Goal: Information Seeking & Learning: Find specific fact

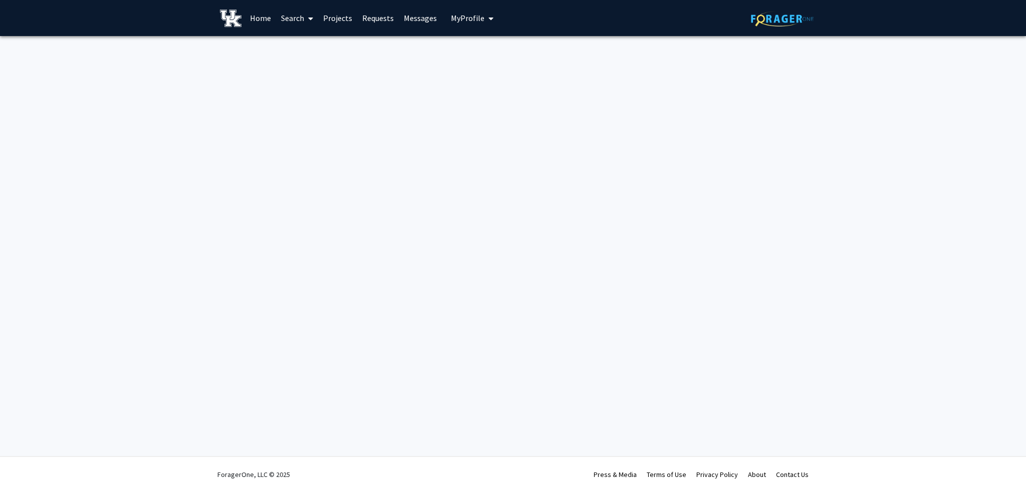
click at [441, 172] on div "Skip navigation Home Search Projects Requests Messages My Profile [PERSON_NAME]…" at bounding box center [513, 246] width 1026 height 492
click at [290, 16] on link "Search" at bounding box center [297, 18] width 42 height 35
click at [315, 45] on span "Faculty/Staff" at bounding box center [313, 46] width 74 height 20
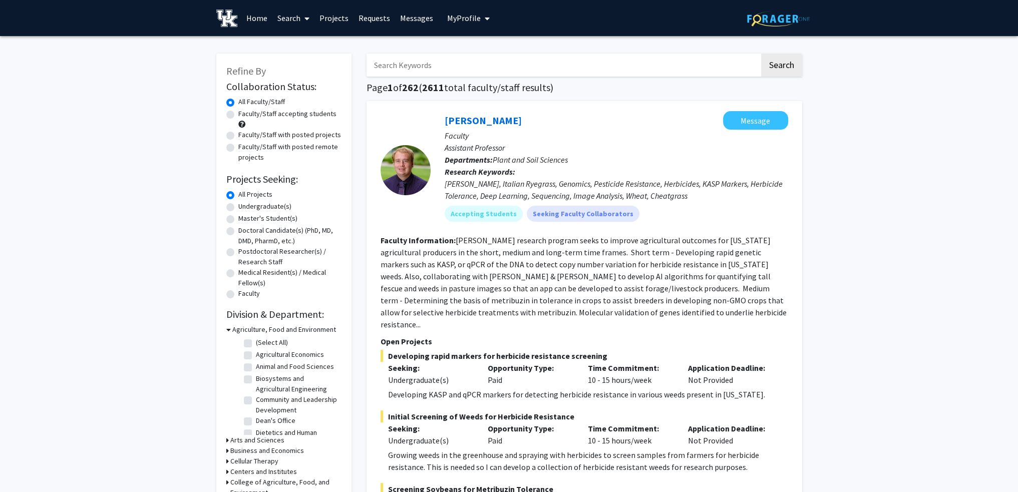
click at [406, 62] on input "Search Keywords" at bounding box center [563, 65] width 393 height 23
type input "[PERSON_NAME]"
click at [761, 54] on button "Search" at bounding box center [781, 65] width 41 height 23
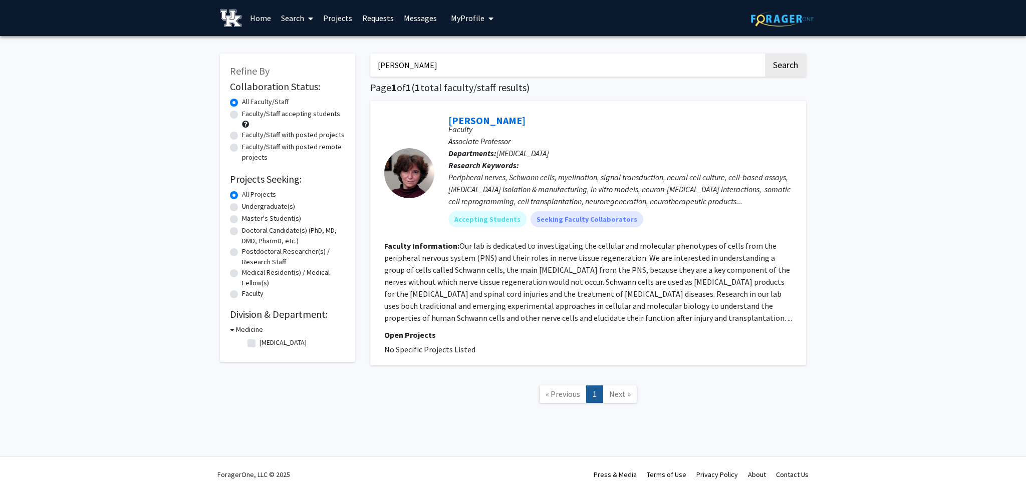
click at [602, 288] on section "Faculty Information: Our lab is dedicated to investigating the cellular and mol…" at bounding box center [588, 282] width 408 height 84
click at [665, 314] on fg-read-more "Our lab is dedicated to investigating the cellular and molecular phenotypes of …" at bounding box center [588, 282] width 408 height 82
drag, startPoint x: 592, startPoint y: 260, endPoint x: 610, endPoint y: 262, distance: 18.1
click at [594, 260] on fg-read-more "Our lab is dedicated to investigating the cellular and molecular phenotypes of …" at bounding box center [588, 282] width 408 height 82
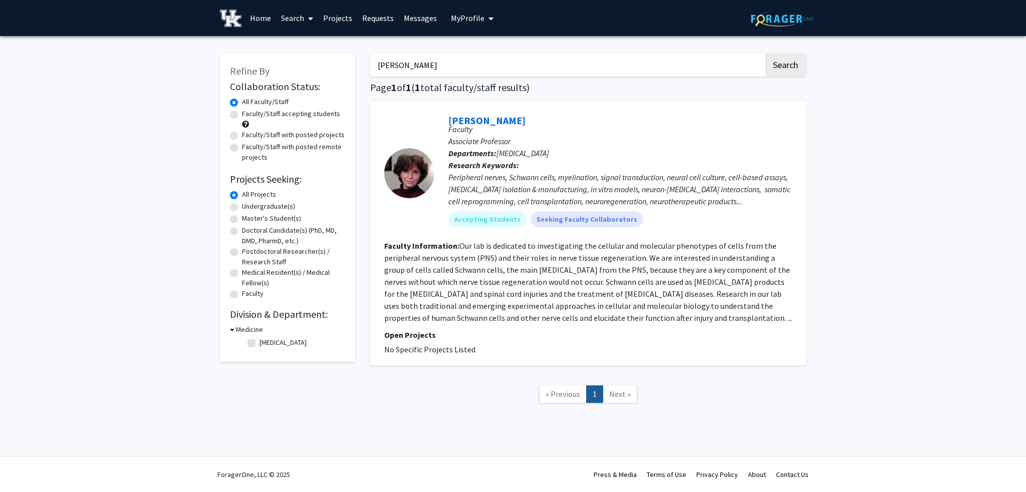
click at [677, 320] on fg-read-more "Our lab is dedicated to investigating the cellular and molecular phenotypes of …" at bounding box center [588, 282] width 408 height 82
click at [456, 122] on link "[PERSON_NAME]" at bounding box center [486, 120] width 77 height 13
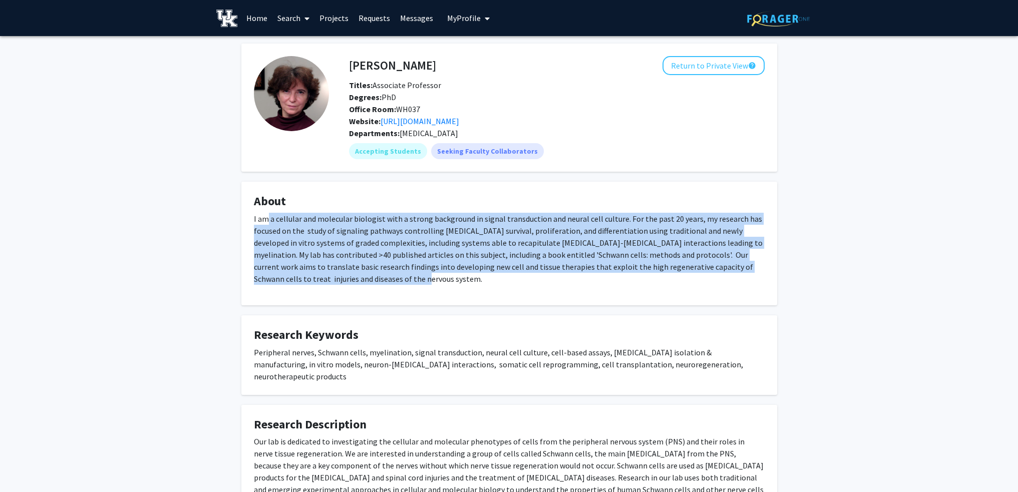
drag, startPoint x: 267, startPoint y: 223, endPoint x: 450, endPoint y: 288, distance: 194.5
click at [450, 288] on div "I am a cellular and molecular biologist with a strong background in signal tran…" at bounding box center [509, 253] width 511 height 80
click at [557, 275] on p "I am a cellular and molecular biologist with a strong background in signal tran…" at bounding box center [509, 249] width 511 height 72
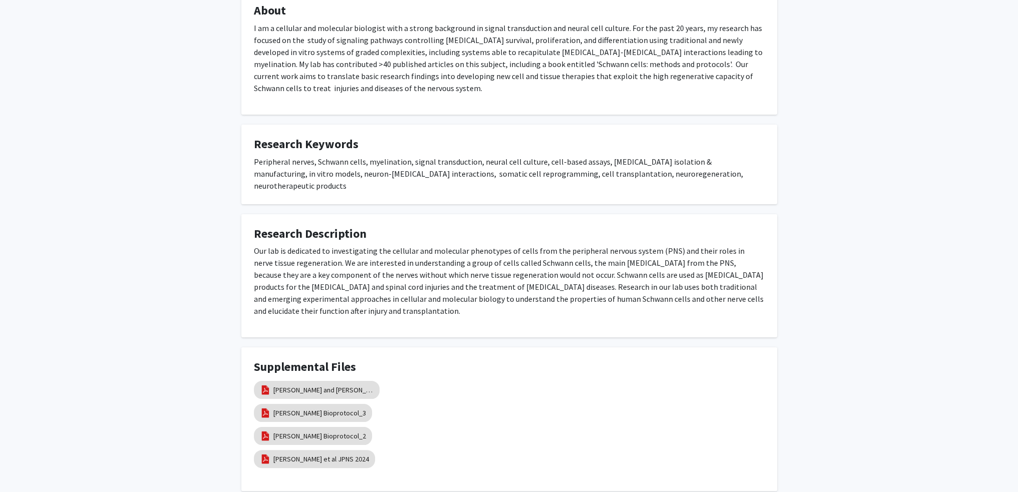
scroll to position [200, 0]
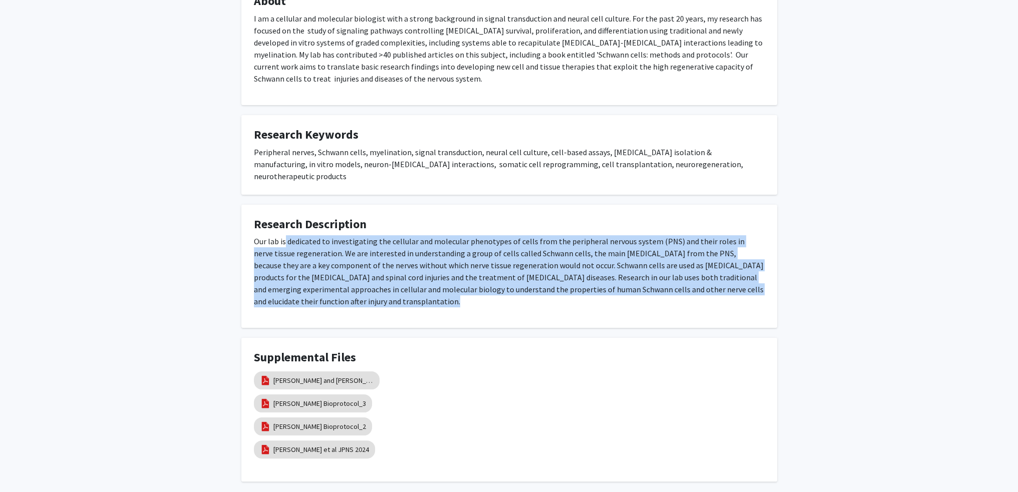
drag, startPoint x: 284, startPoint y: 228, endPoint x: 550, endPoint y: 290, distance: 273.0
click at [550, 290] on p "Our lab is dedicated to investigating the cellular and molecular phenotypes of …" at bounding box center [509, 271] width 511 height 72
click at [469, 264] on p "Our lab is dedicated to investigating the cellular and molecular phenotypes of …" at bounding box center [509, 271] width 511 height 72
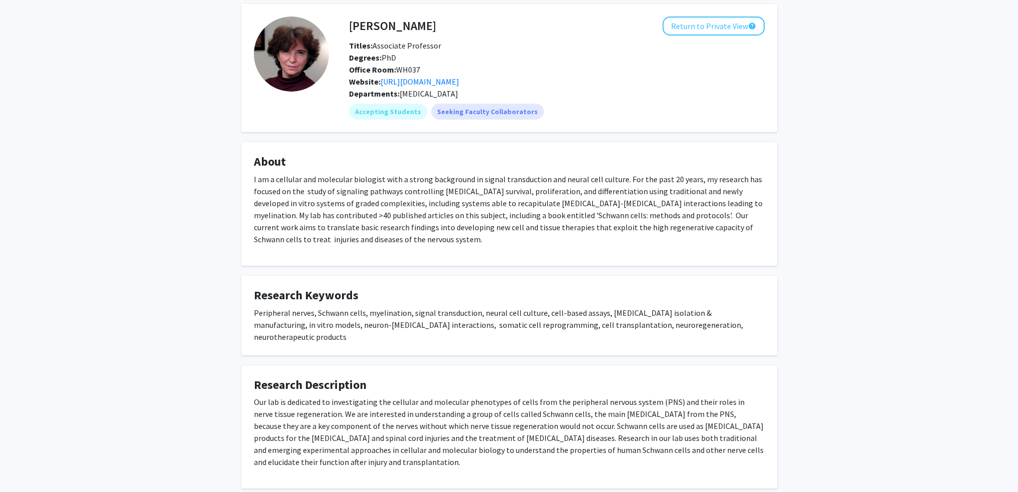
scroll to position [0, 0]
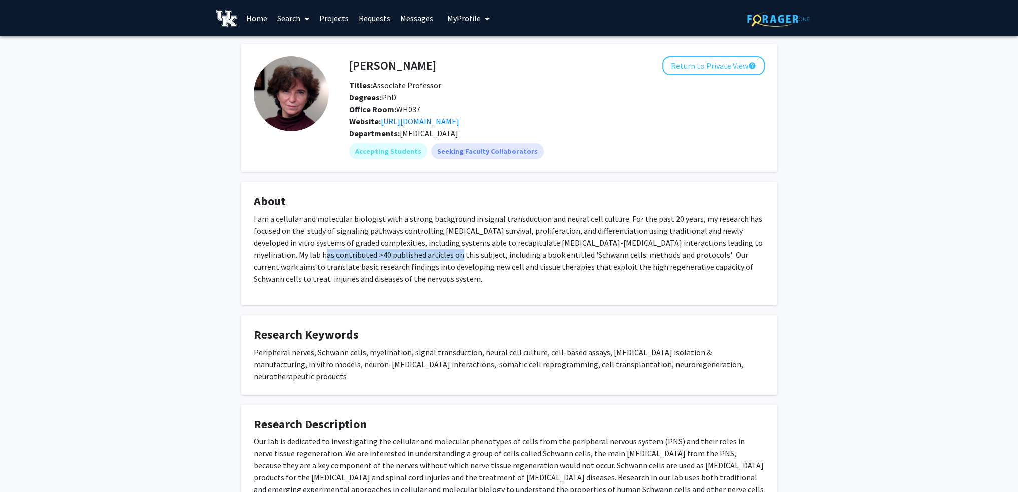
drag, startPoint x: 293, startPoint y: 255, endPoint x: 420, endPoint y: 260, distance: 127.3
click at [420, 260] on p "I am a cellular and molecular biologist with a strong background in signal tran…" at bounding box center [509, 249] width 511 height 72
click at [415, 270] on p "I am a cellular and molecular biologist with a strong background in signal tran…" at bounding box center [509, 249] width 511 height 72
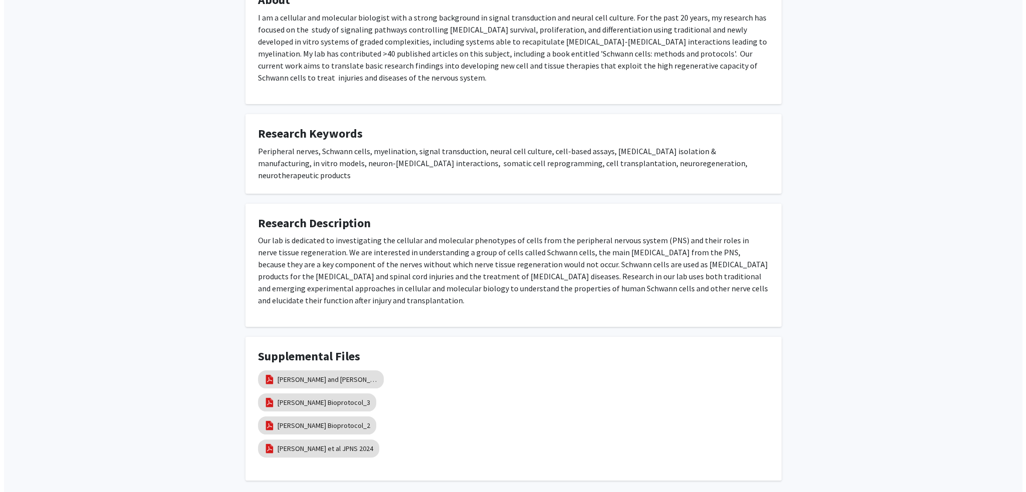
scroll to position [240, 0]
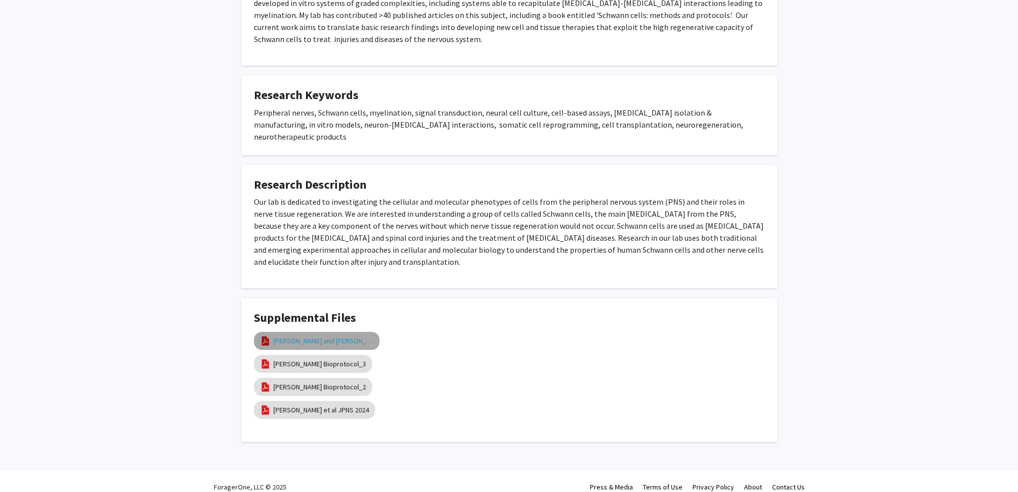
click at [315, 336] on link "[PERSON_NAME] and [PERSON_NAME] Bioprotocol_1" at bounding box center [323, 341] width 100 height 11
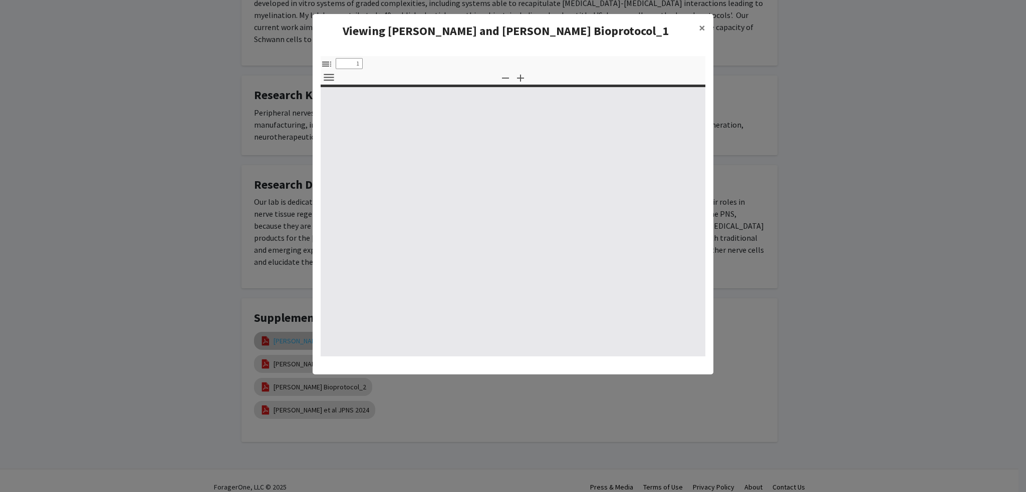
select select "custom"
type input "0"
select select "custom"
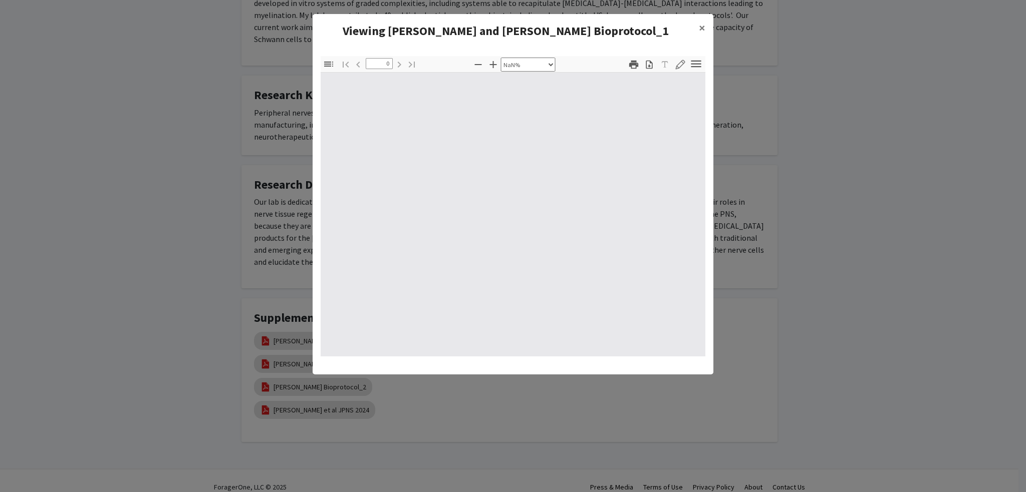
type input "1"
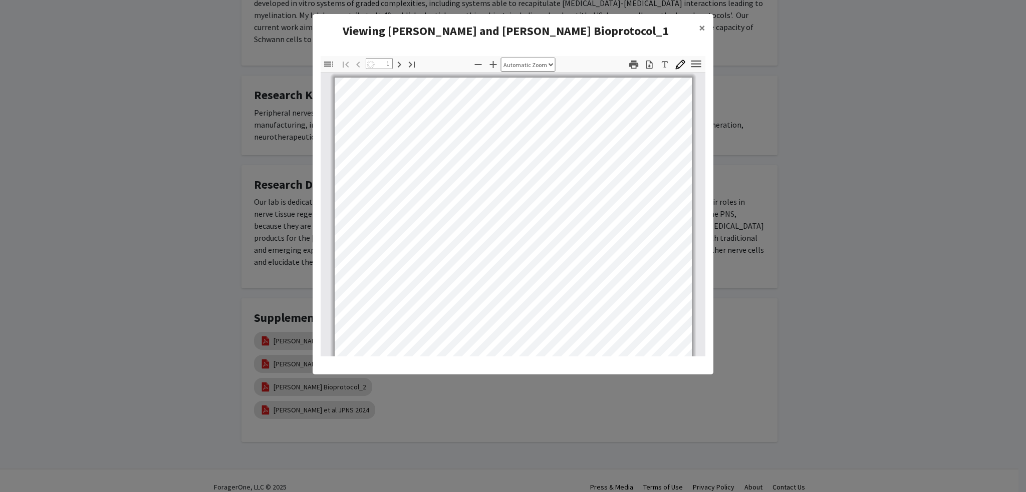
select select "auto"
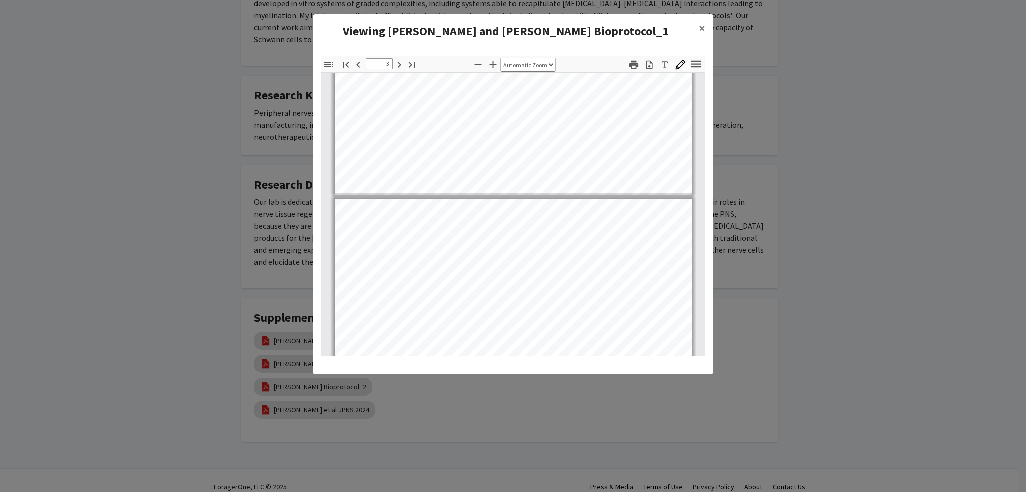
type input "4"
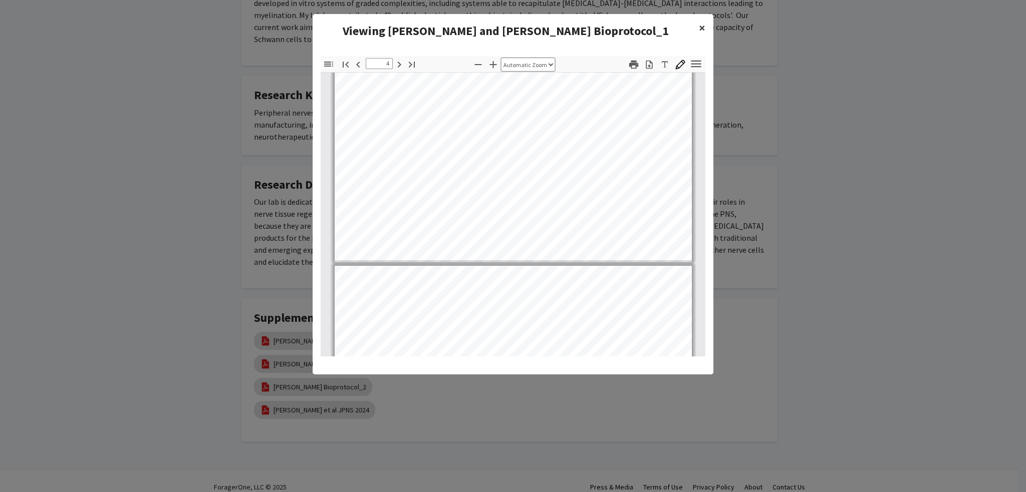
click at [704, 27] on span "×" at bounding box center [702, 28] width 7 height 16
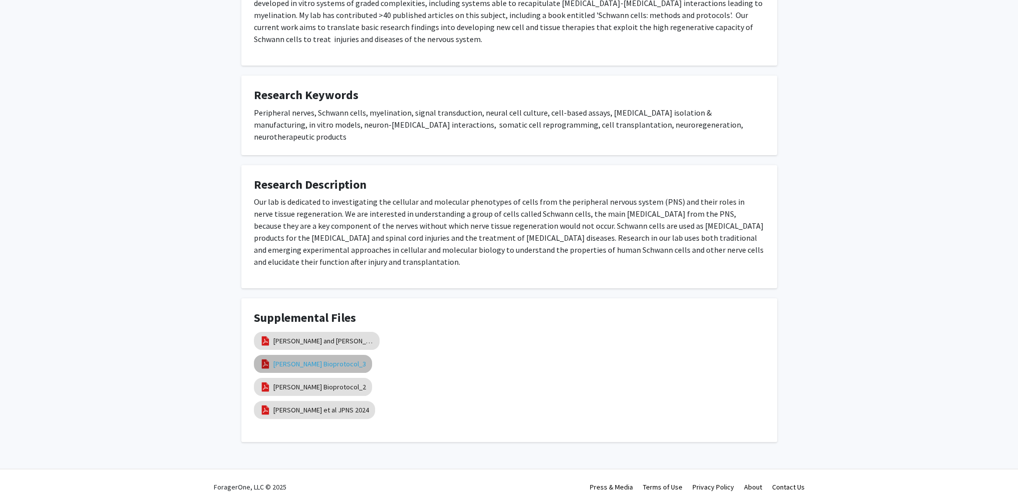
click at [313, 359] on link "[PERSON_NAME] Bioprotocol_3" at bounding box center [319, 364] width 93 height 11
select select "custom"
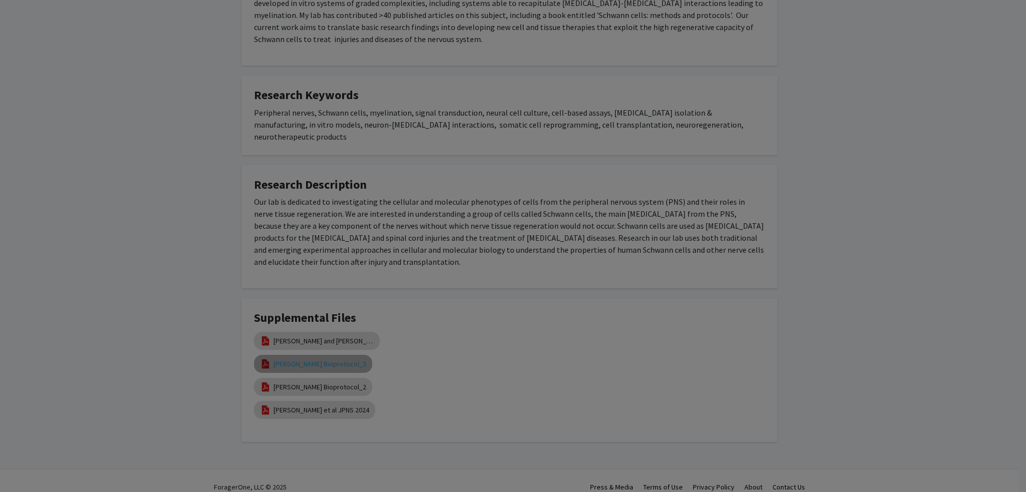
type input "0"
select select "custom"
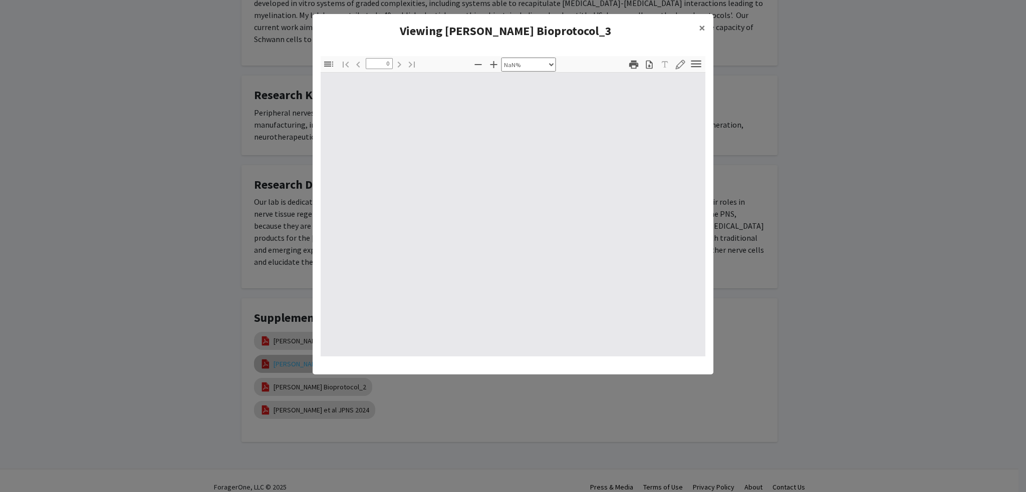
type input "1"
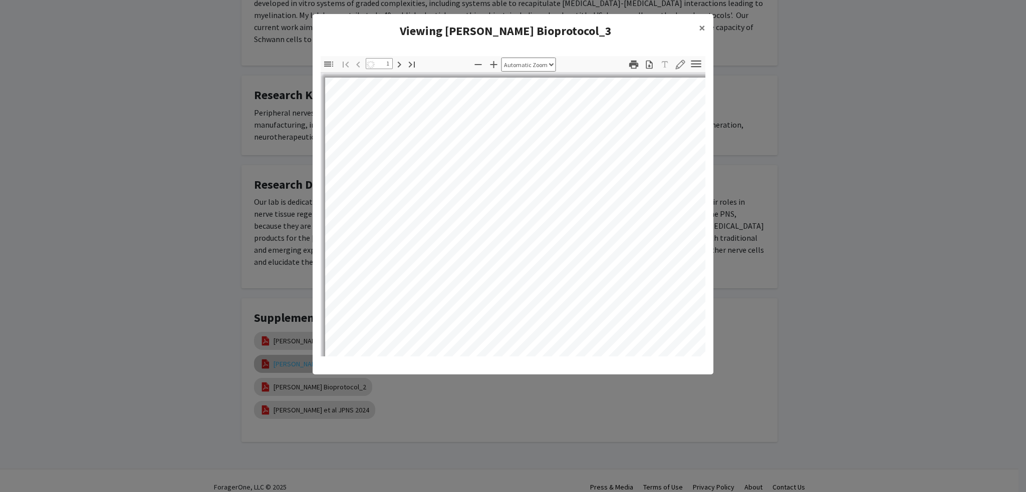
select select "auto"
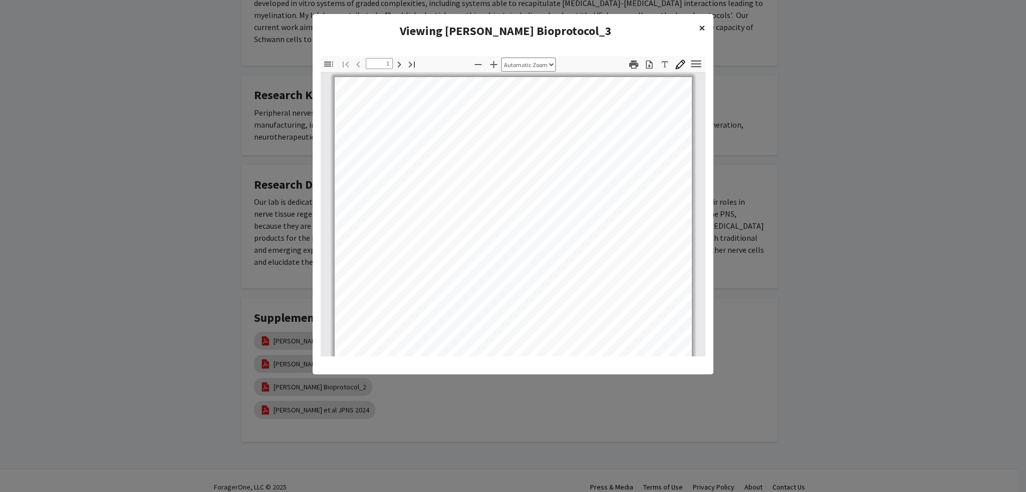
click at [705, 29] on button "×" at bounding box center [702, 28] width 23 height 28
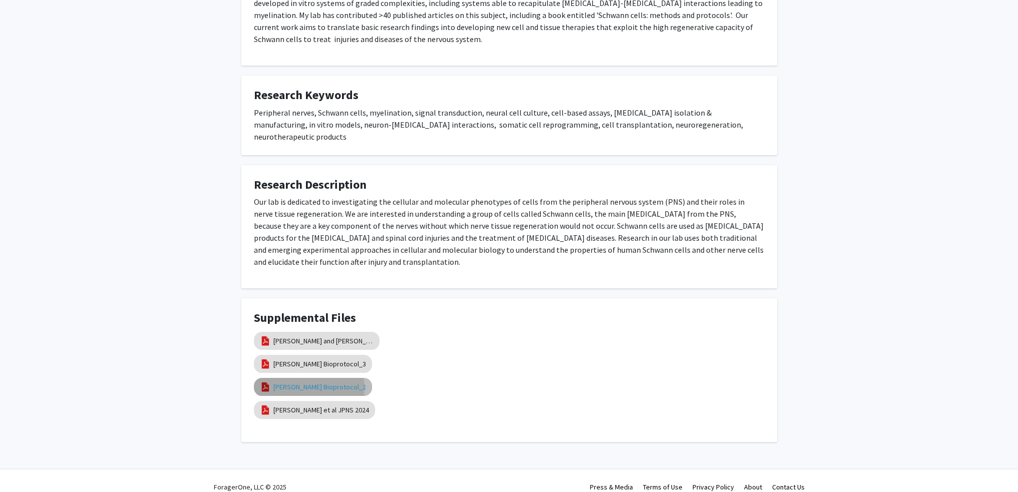
click at [309, 382] on link "[PERSON_NAME] Bioprotocol_2" at bounding box center [319, 387] width 93 height 11
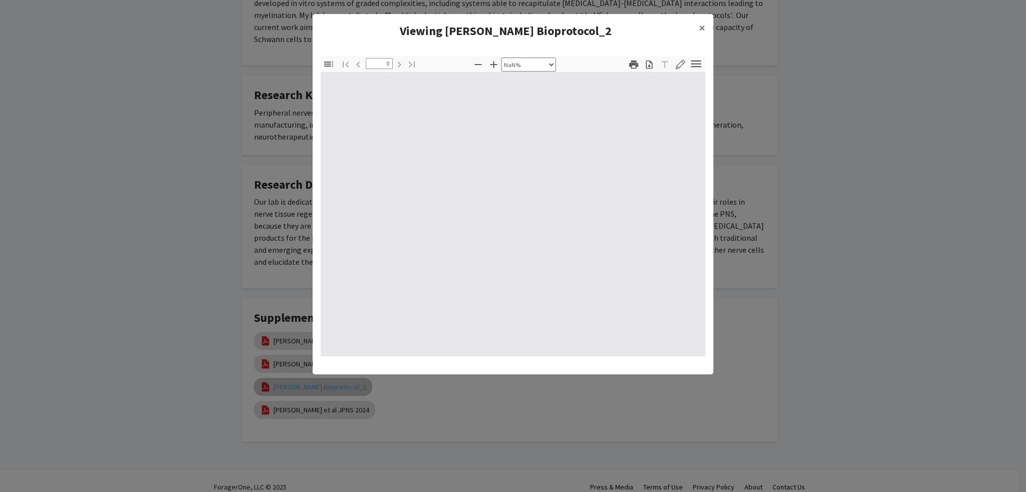
select select "auto"
type input "1"
select select "auto"
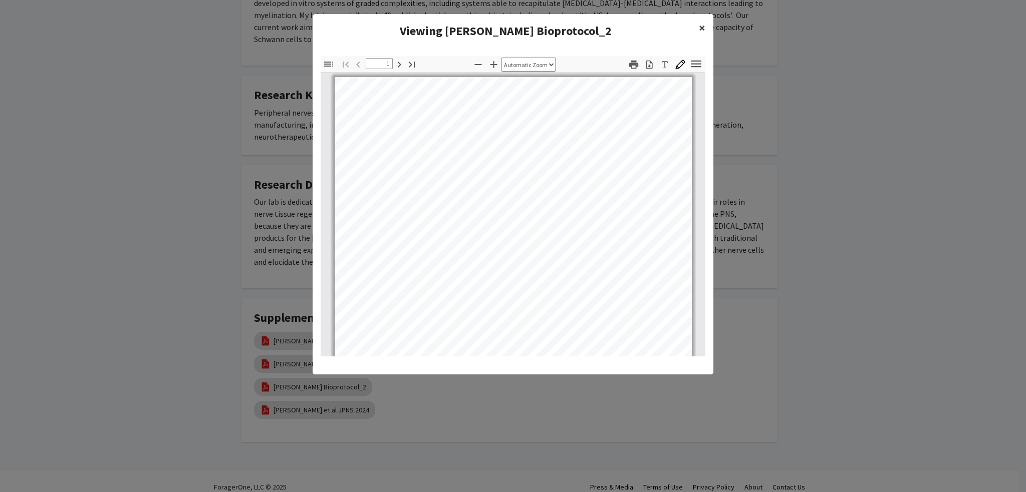
click at [699, 25] on span "×" at bounding box center [702, 28] width 7 height 16
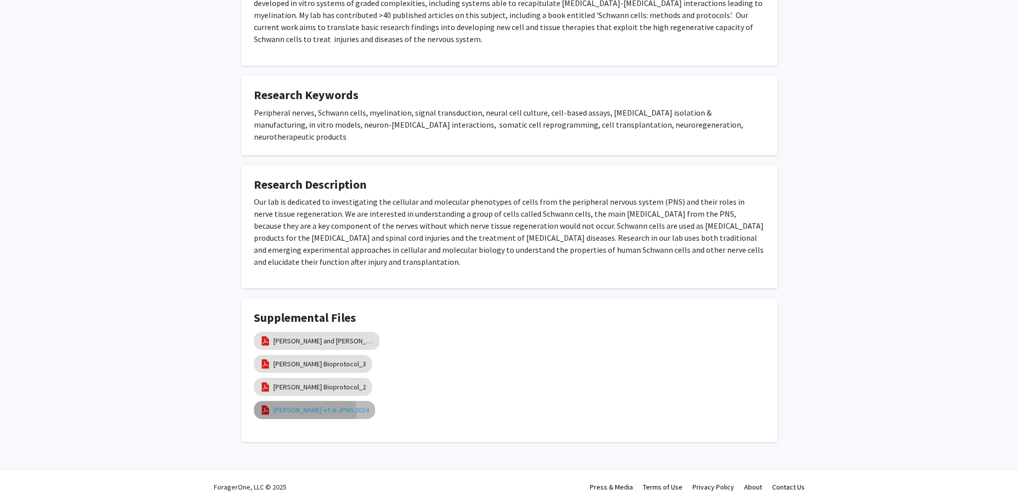
click at [304, 405] on link "[PERSON_NAME] et al JPNS 2024" at bounding box center [321, 410] width 96 height 11
select select "custom"
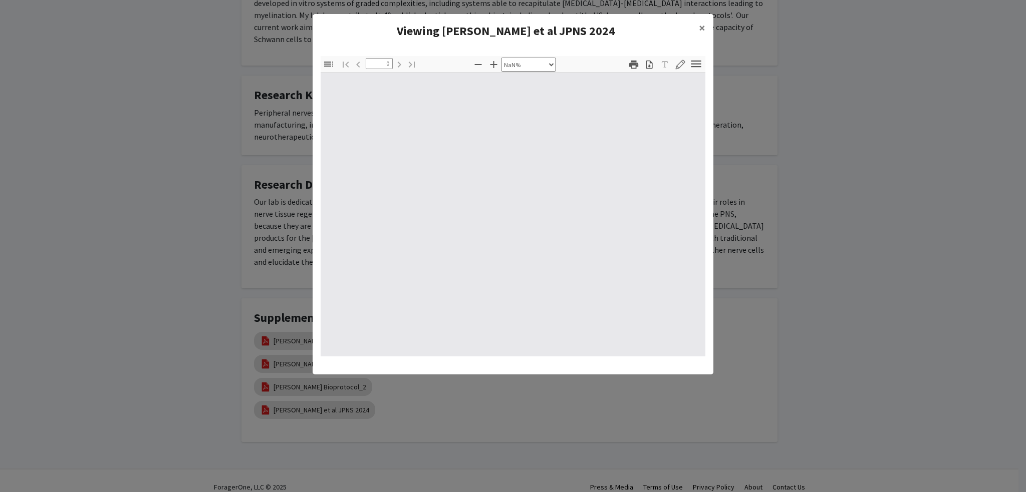
type input "1"
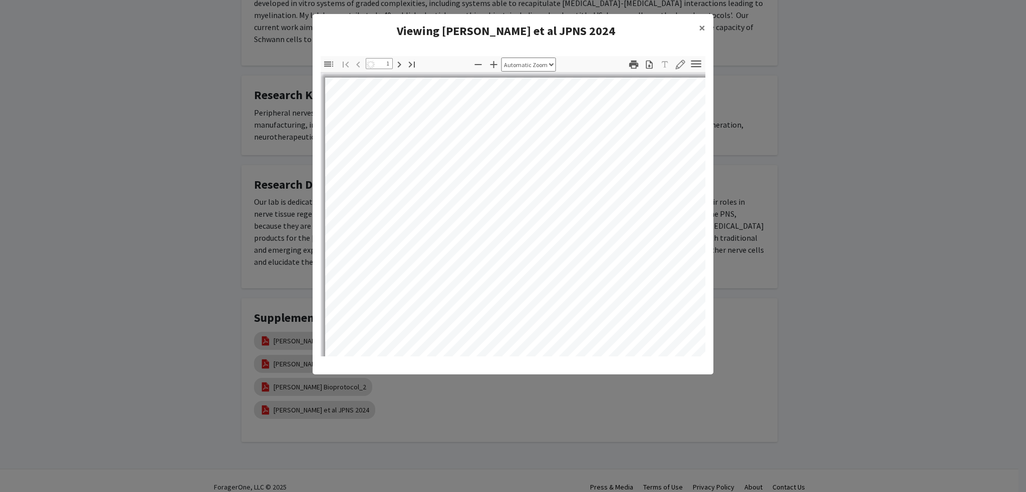
select select "auto"
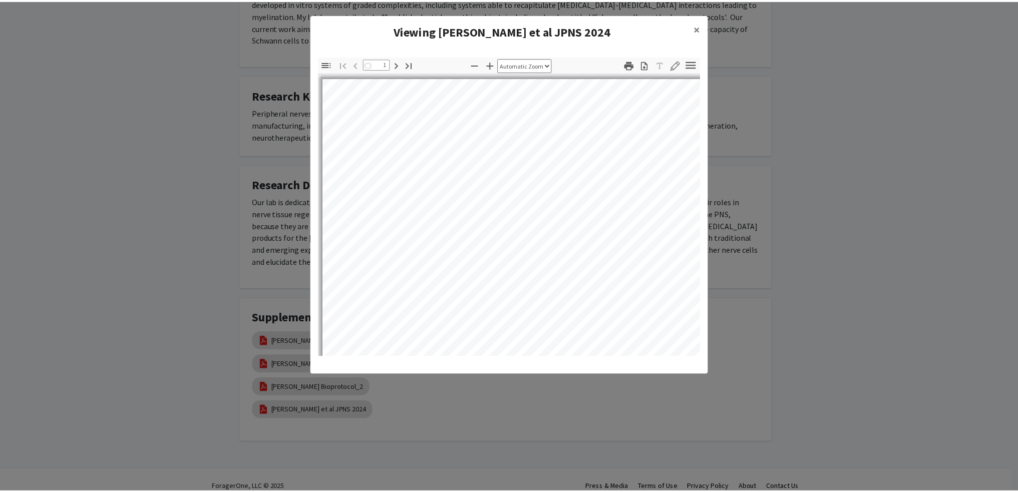
scroll to position [0, 0]
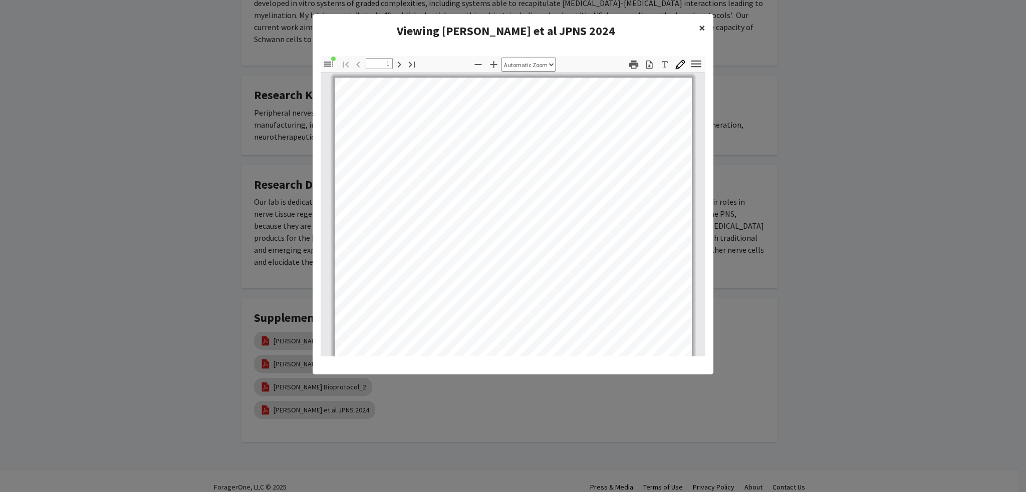
click at [703, 26] on span "×" at bounding box center [702, 28] width 7 height 16
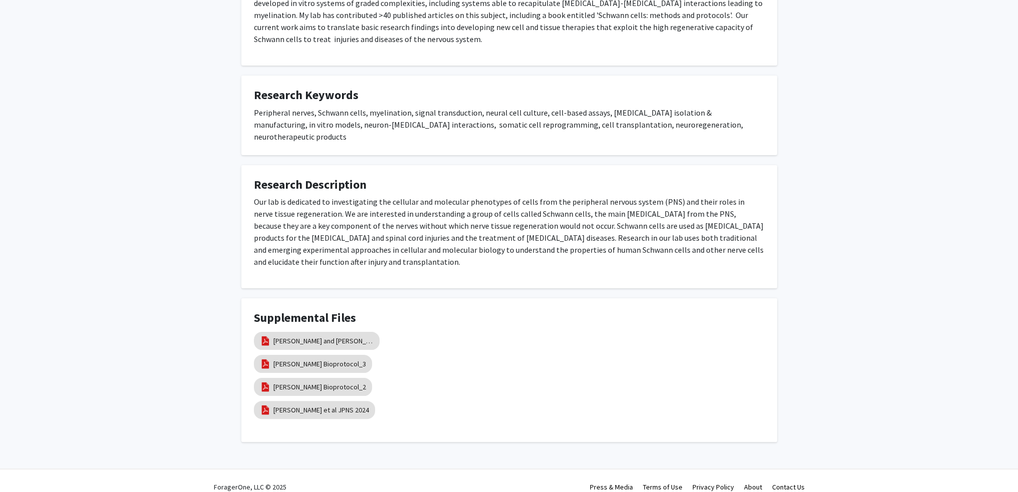
drag, startPoint x: 661, startPoint y: 355, endPoint x: 673, endPoint y: 355, distance: 11.5
click at [663, 355] on div "[PERSON_NAME] Bioprotocol_3" at bounding box center [509, 364] width 511 height 23
